Goal: Subscribe to service/newsletter

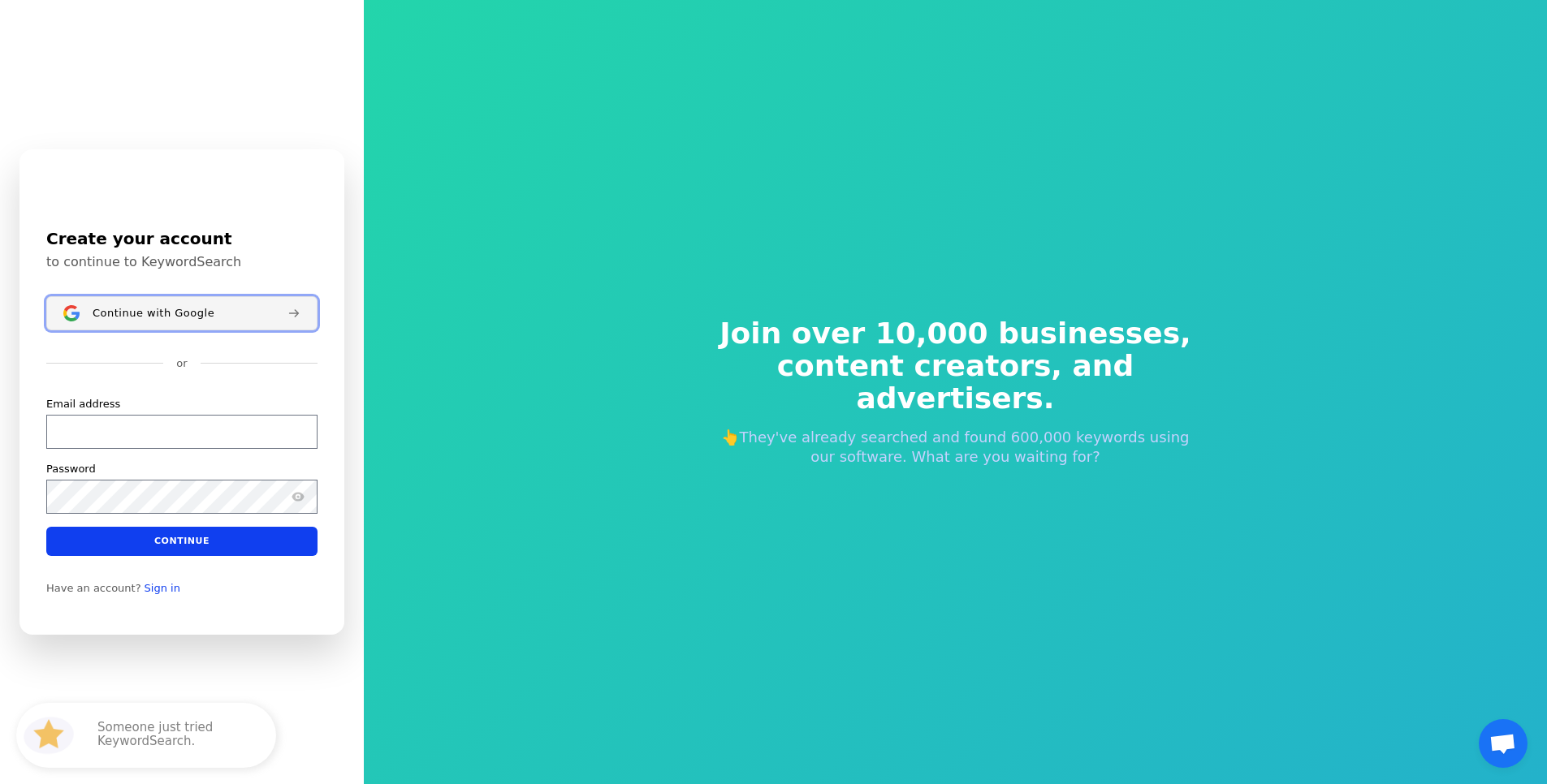
click at [110, 309] on span "Continue with Google" at bounding box center [153, 313] width 122 height 13
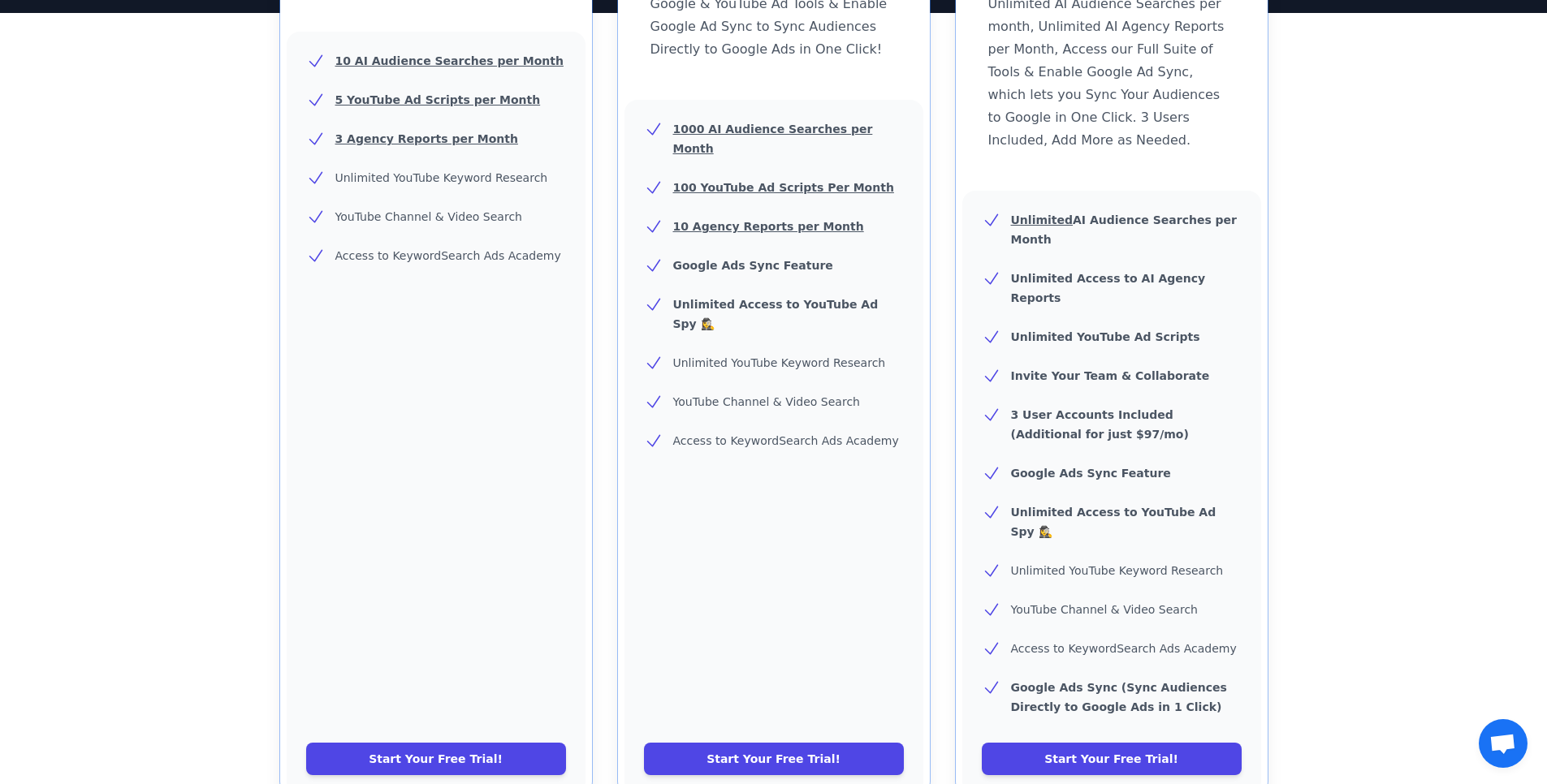
scroll to position [682, 0]
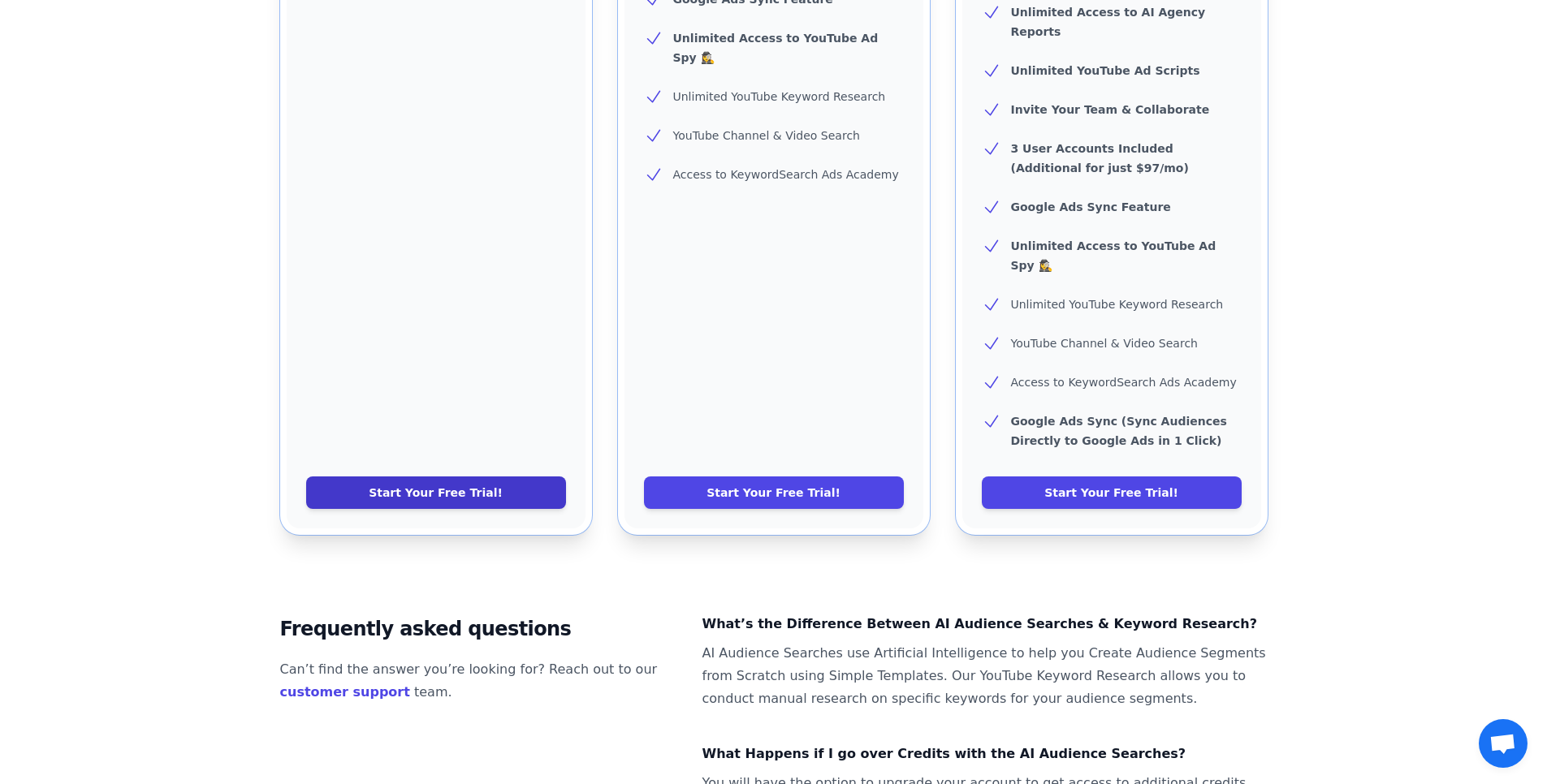
click at [482, 477] on link "Start Your Free Trial!" at bounding box center [435, 492] width 260 height 32
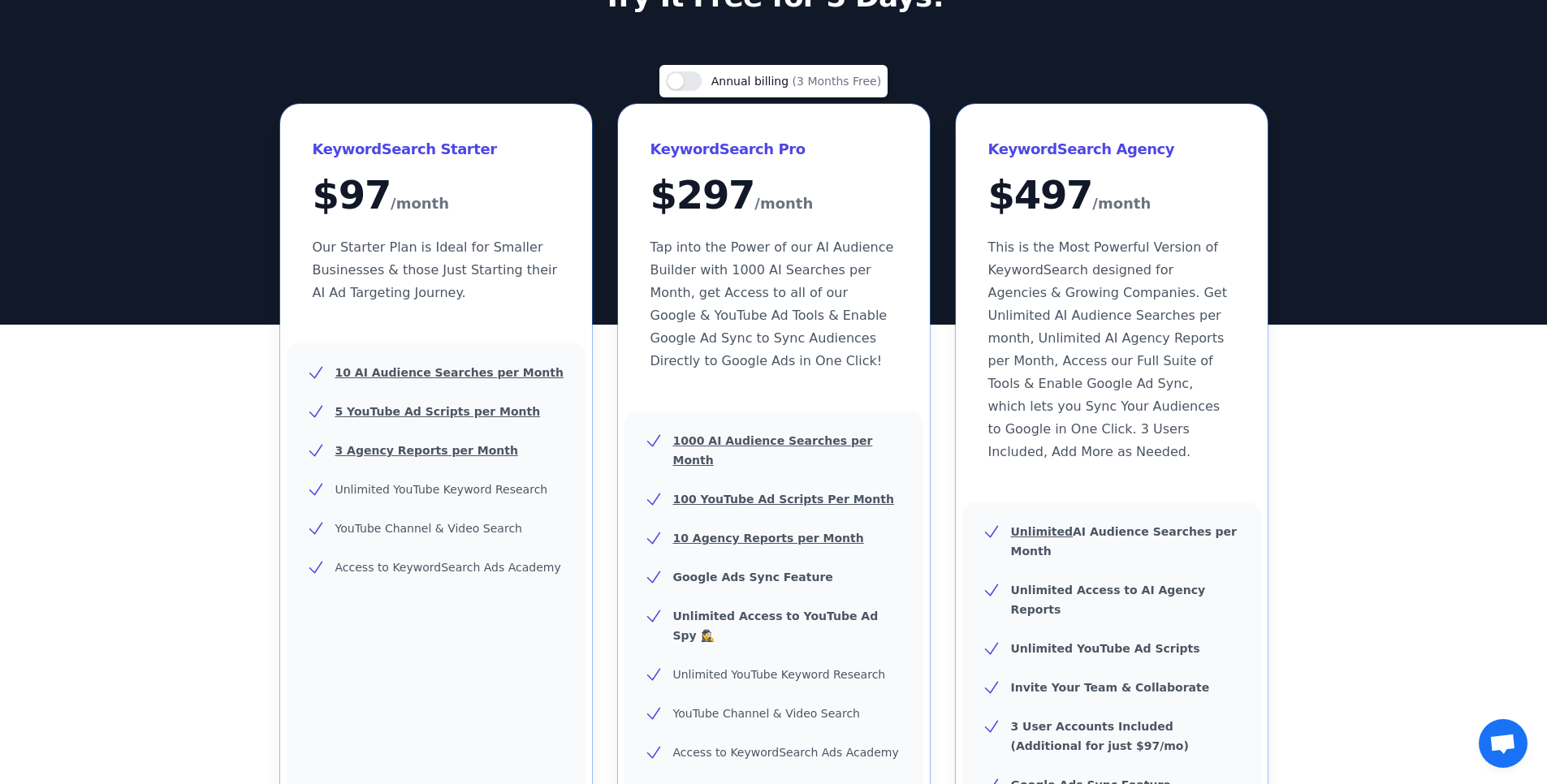
scroll to position [0, 0]
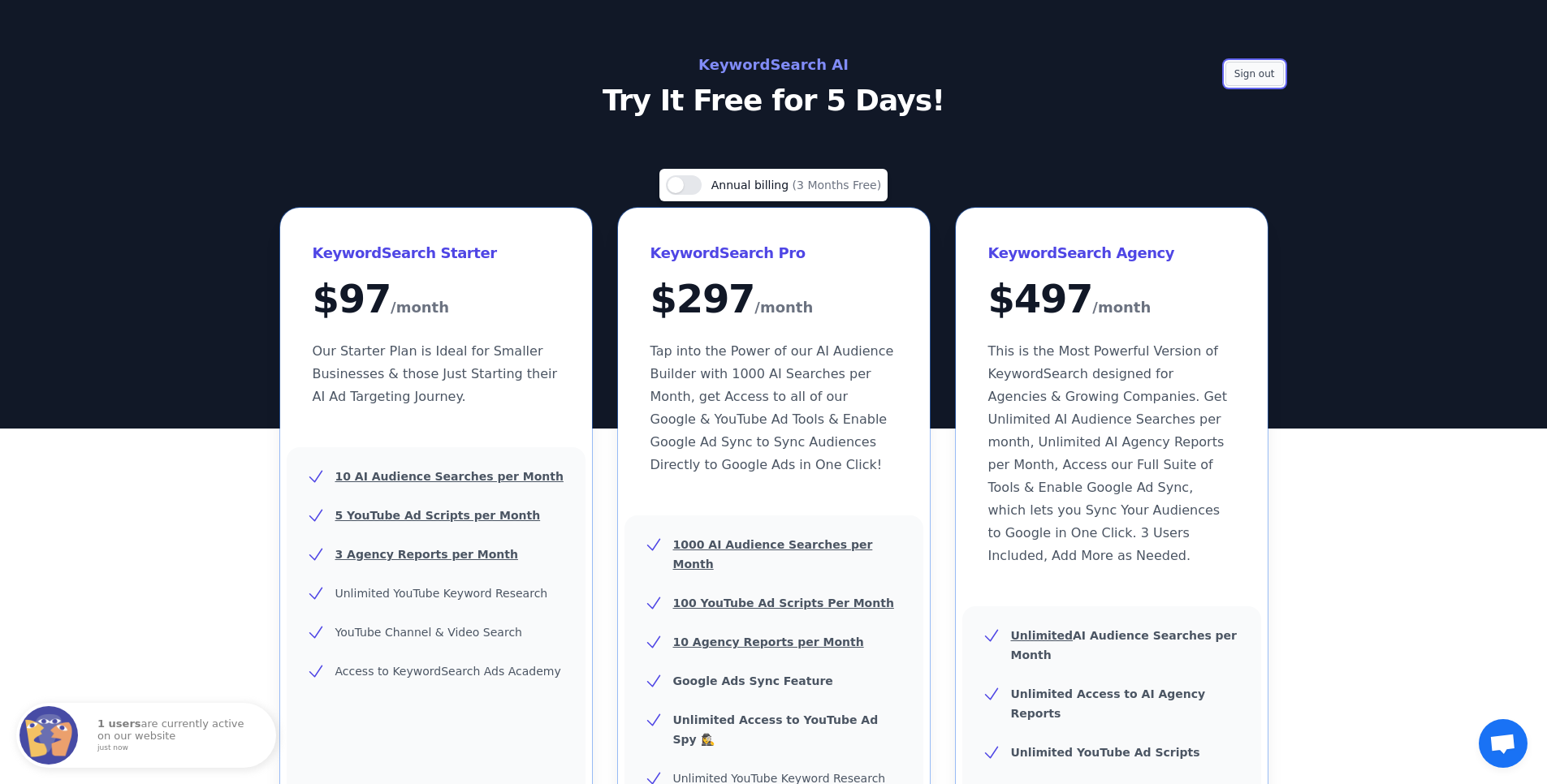
click at [1258, 76] on button "Sign out" at bounding box center [1254, 74] width 59 height 25
